Goal: Task Accomplishment & Management: Use online tool/utility

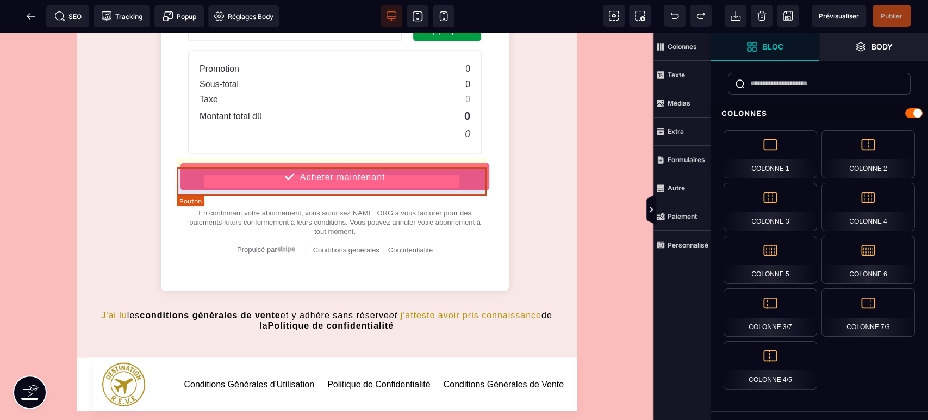
scroll to position [1288, 0]
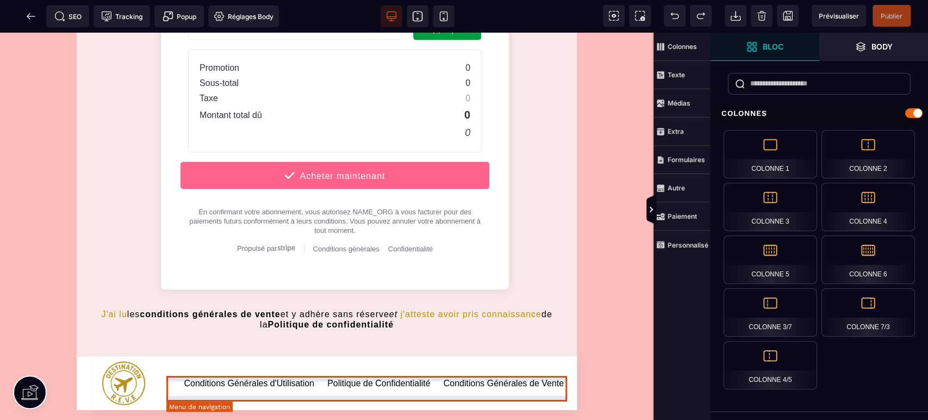
click at [234, 383] on link "Conditions Générales d'Utilisation" at bounding box center [249, 383] width 130 height 14
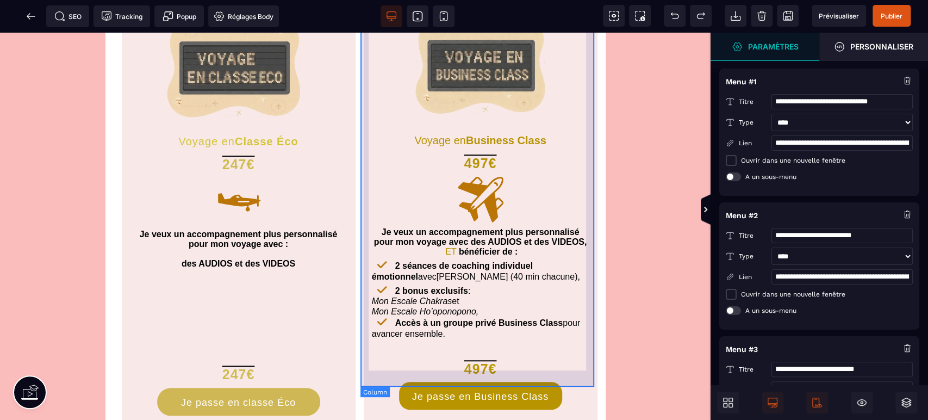
scroll to position [0, 0]
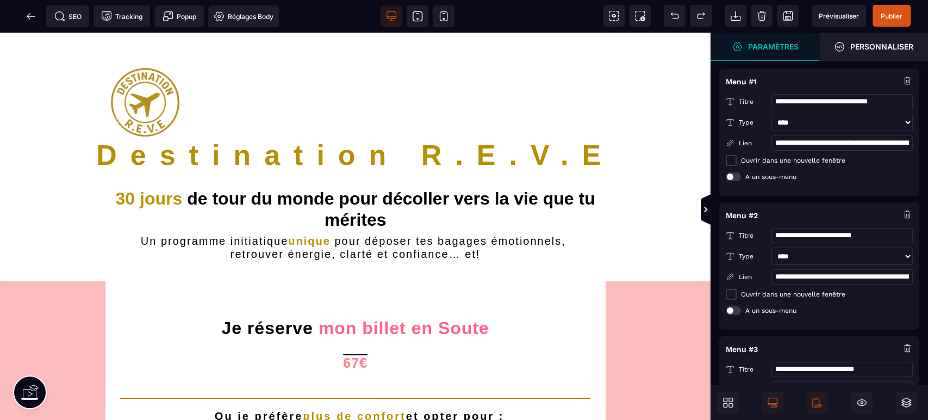
click at [30, 12] on icon at bounding box center [31, 16] width 11 height 11
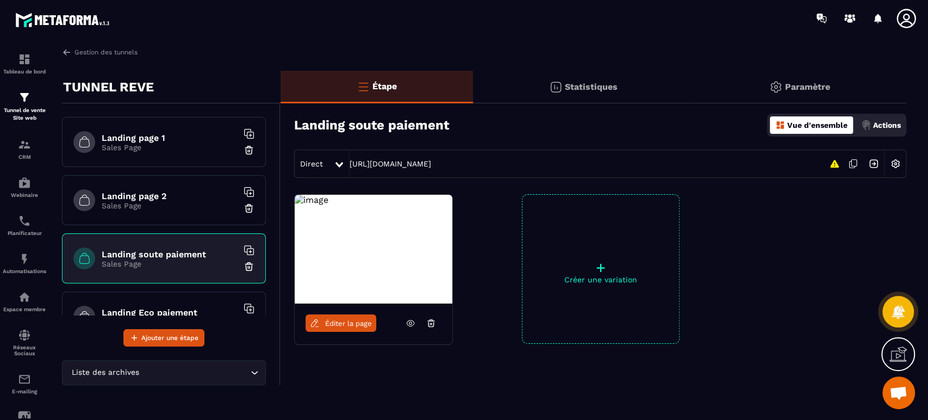
click at [0, 0] on img at bounding box center [0, 0] width 0 height 0
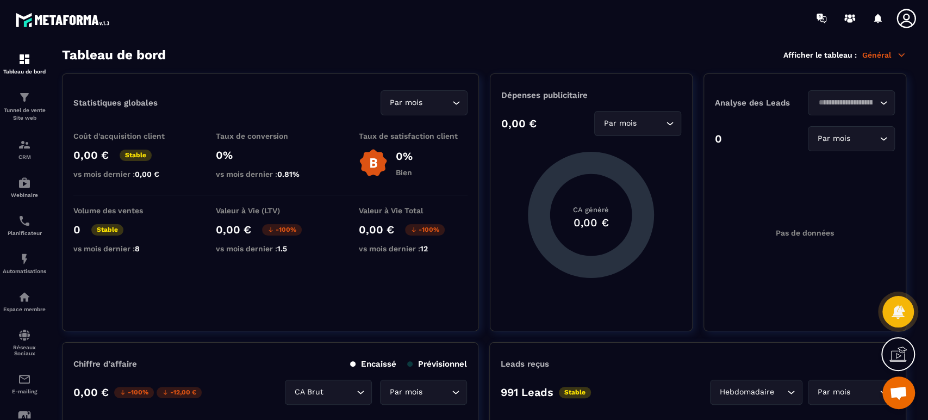
click at [911, 14] on icon at bounding box center [906, 19] width 22 height 22
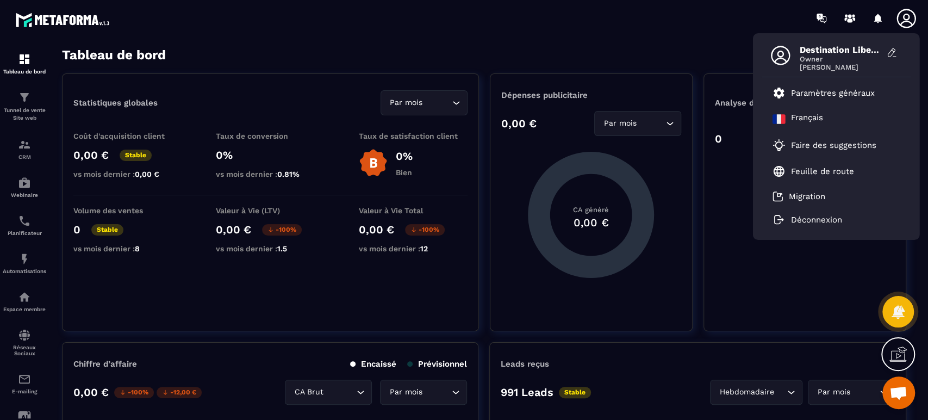
click at [838, 96] on p "Paramètres généraux" at bounding box center [833, 93] width 84 height 10
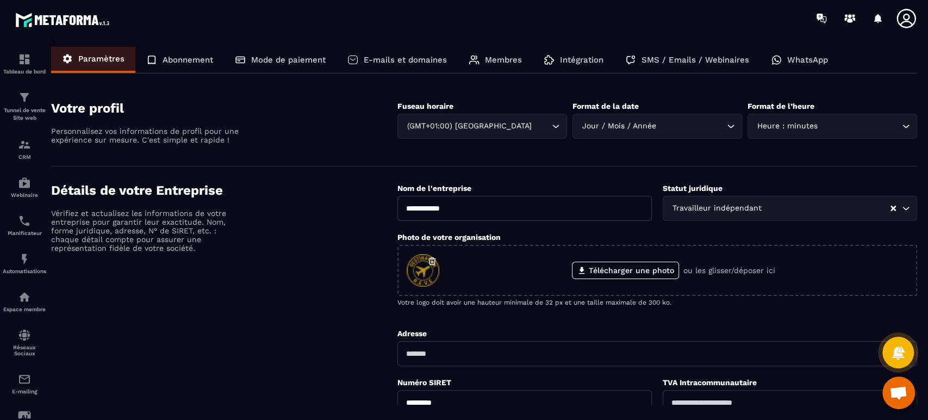
click at [573, 62] on p "Intégration" at bounding box center [581, 60] width 43 height 10
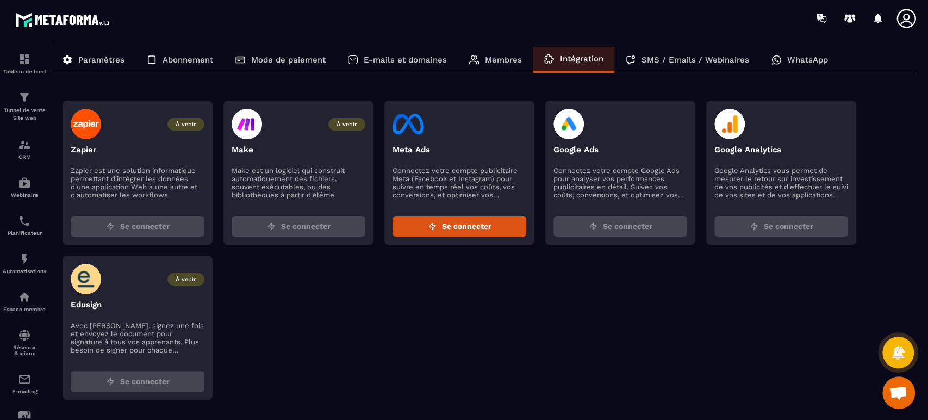
click at [400, 57] on p "E-mails et domaines" at bounding box center [405, 60] width 83 height 10
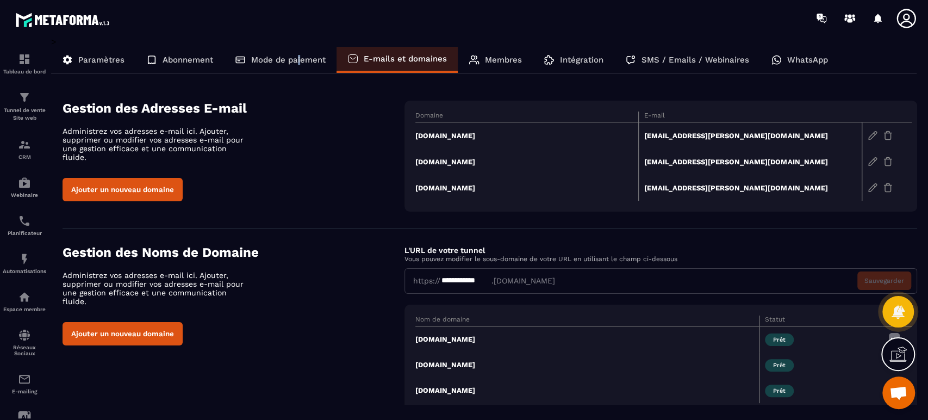
click at [299, 63] on p "Mode de paiement" at bounding box center [288, 60] width 74 height 10
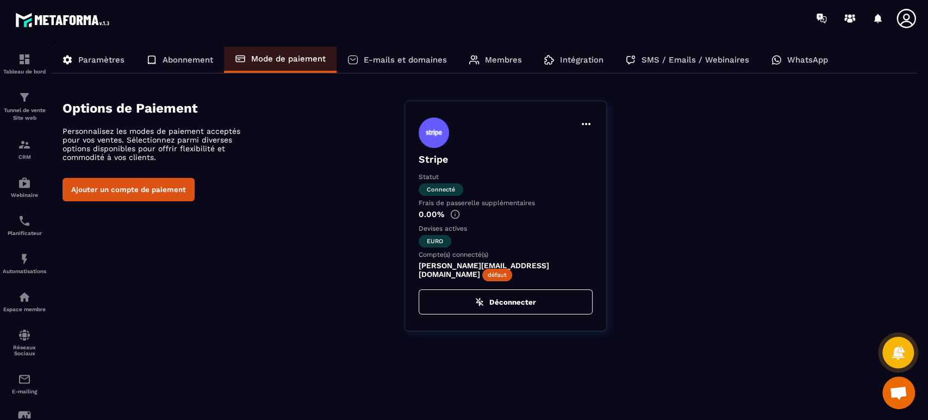
click at [200, 59] on p "Abonnement" at bounding box center [188, 60] width 51 height 10
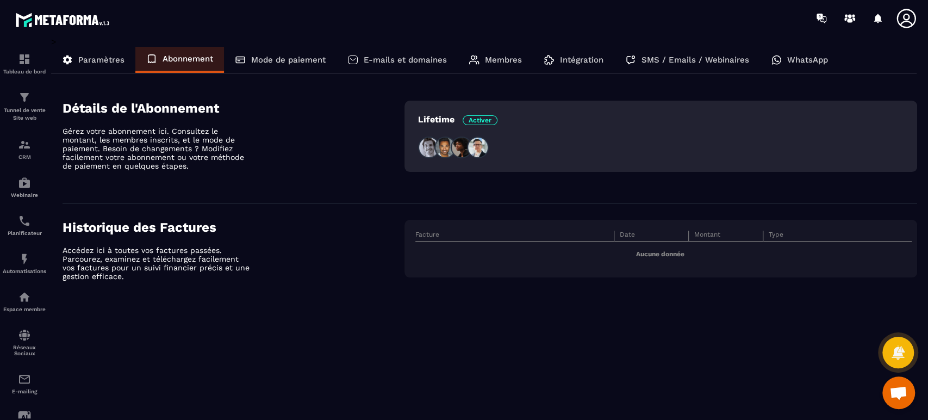
click at [96, 52] on div "Paramètres" at bounding box center [93, 60] width 84 height 26
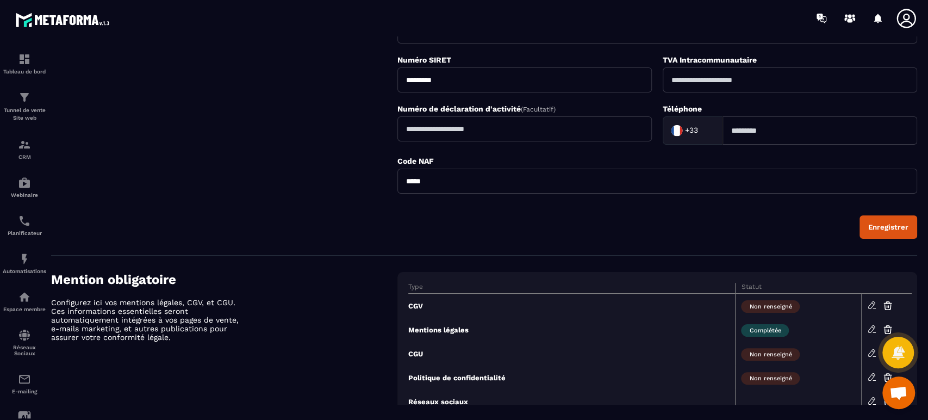
scroll to position [379, 0]
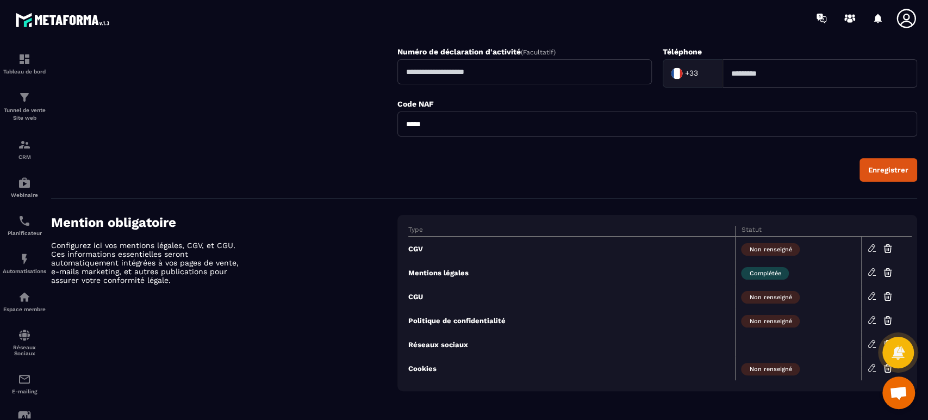
click at [0, 0] on img at bounding box center [0, 0] width 0 height 0
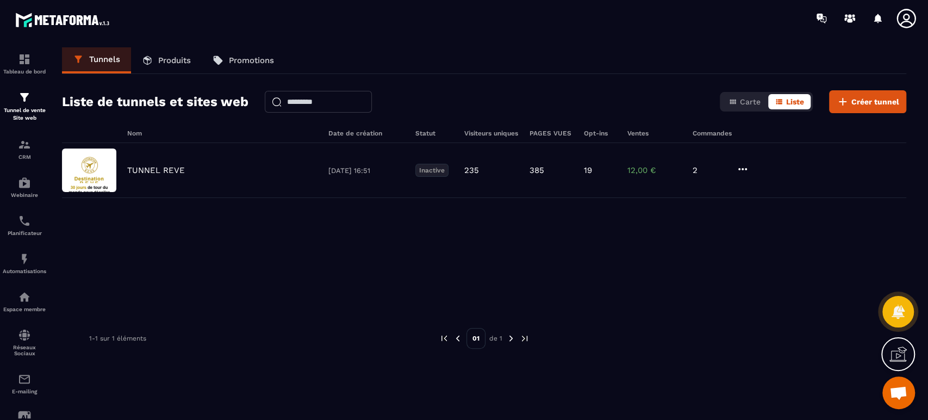
click at [169, 172] on p "TUNNEL REVE" at bounding box center [156, 170] width 58 height 10
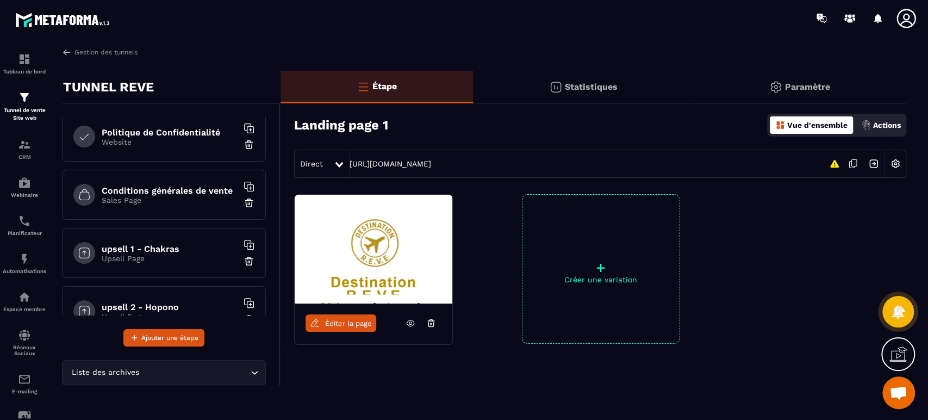
scroll to position [672, 0]
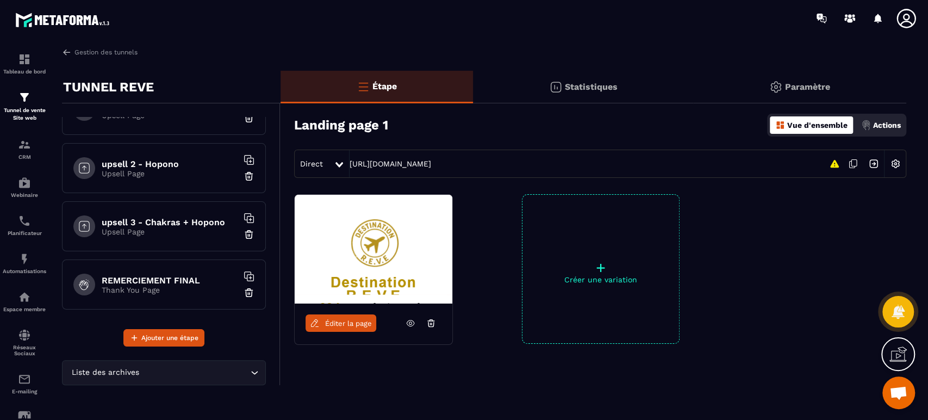
click at [183, 343] on button "Ajouter une étape" at bounding box center [163, 337] width 81 height 17
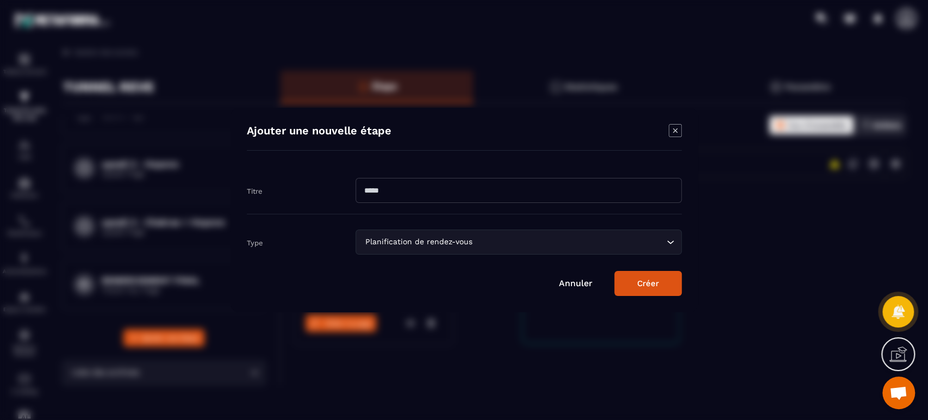
click at [488, 195] on input "Modal window" at bounding box center [519, 190] width 326 height 25
type input "****"
click at [448, 242] on div "Planification de rendez-vous" at bounding box center [512, 242] width 303 height 12
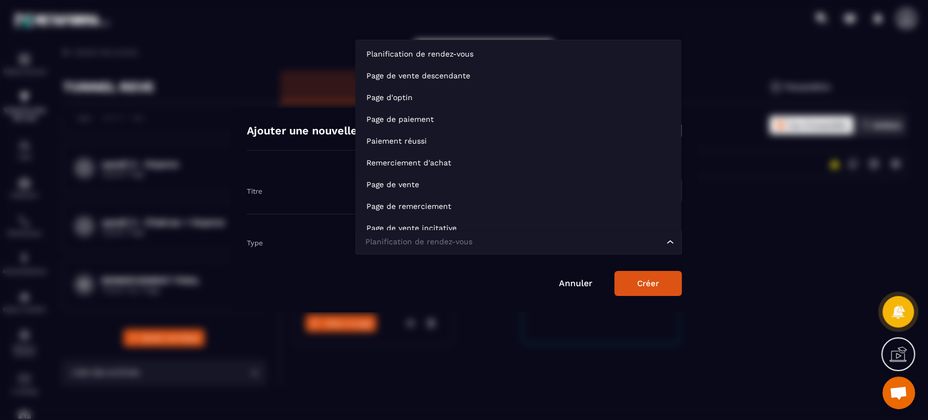
scroll to position [8, 0]
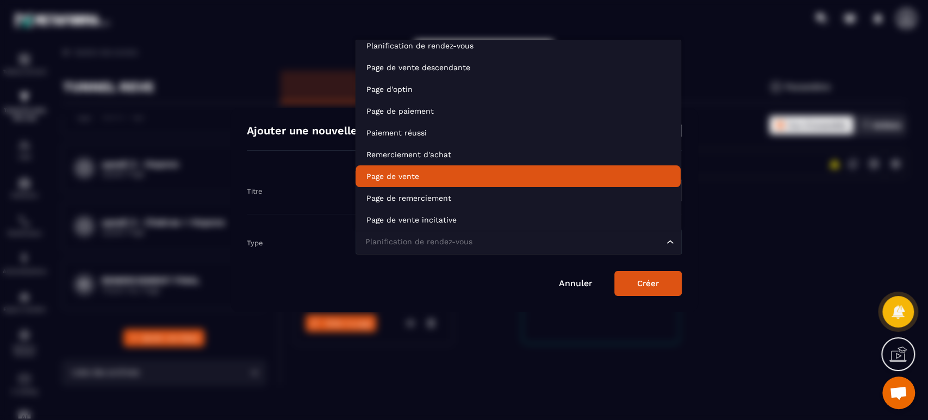
click at [452, 169] on li "Page de vente" at bounding box center [518, 176] width 325 height 22
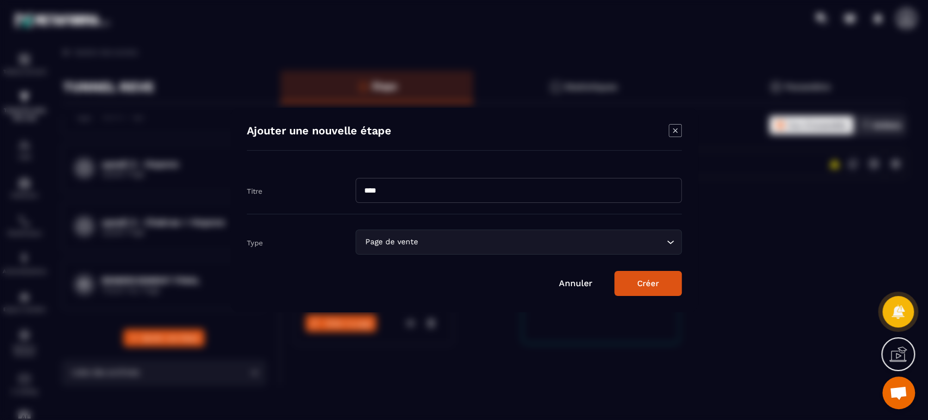
click at [657, 284] on button "Créer" at bounding box center [647, 283] width 67 height 25
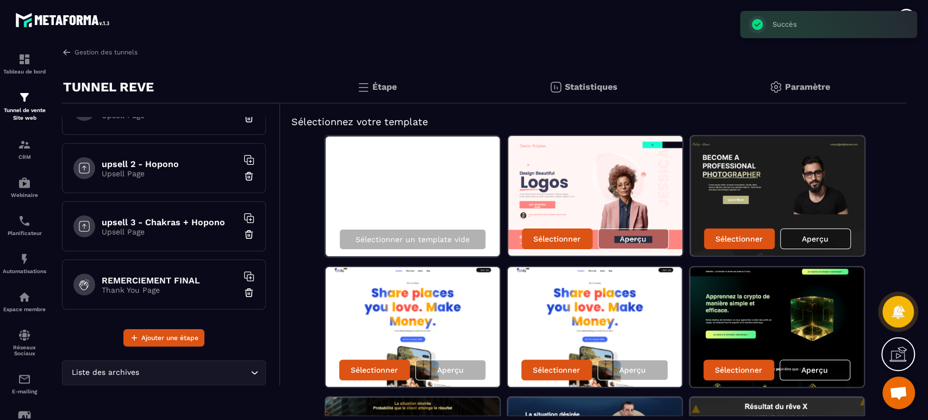
click at [447, 231] on div "Sélectionner un template vide" at bounding box center [412, 239] width 147 height 21
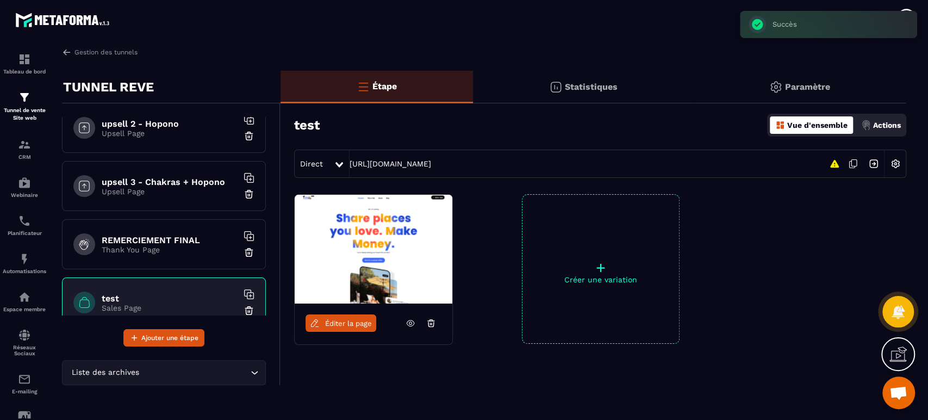
scroll to position [730, 0]
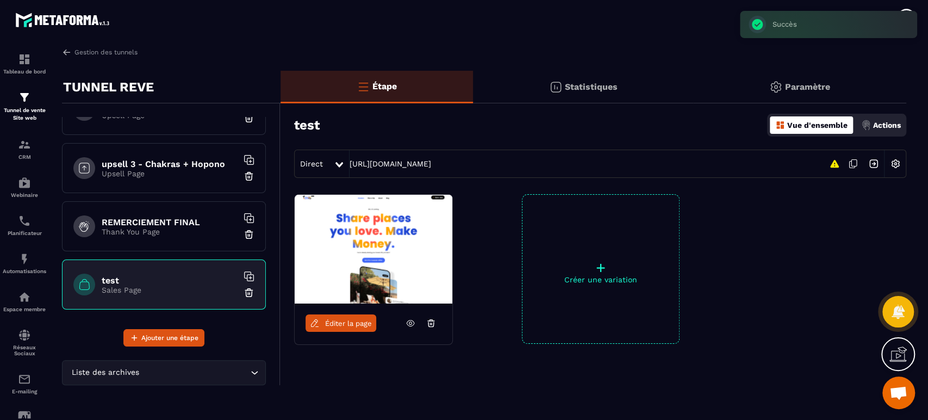
click at [411, 323] on icon at bounding box center [411, 323] width 10 height 10
click at [334, 324] on span "Éditer la page" at bounding box center [348, 323] width 47 height 8
